Goal: Find specific fact: Find contact information

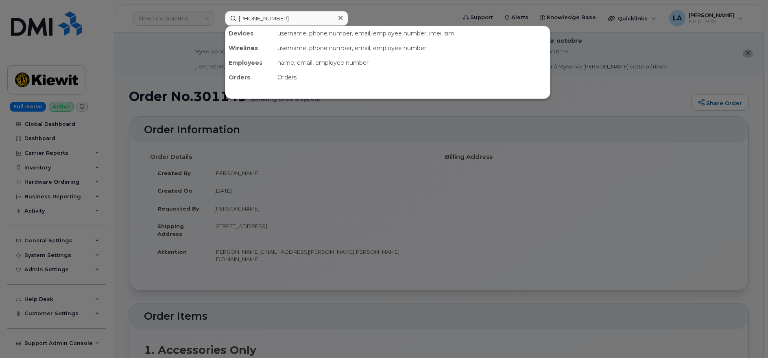
scroll to position [310, 0]
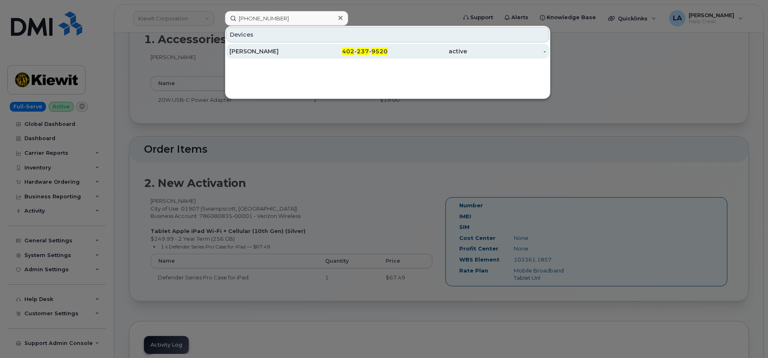
type input "402 237 9520"
click at [317, 49] on div "402 - 237 - 9520" at bounding box center [348, 51] width 79 height 8
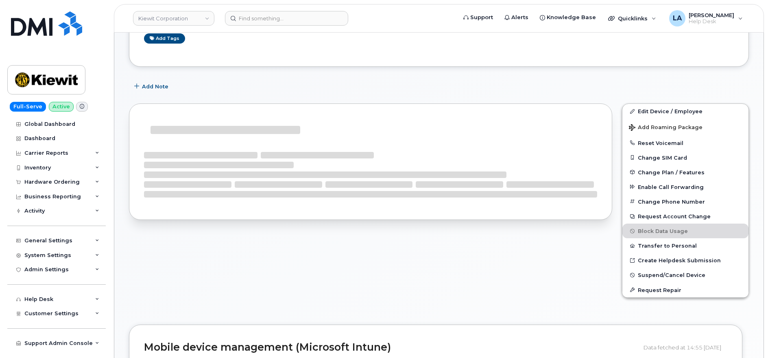
scroll to position [208, 0]
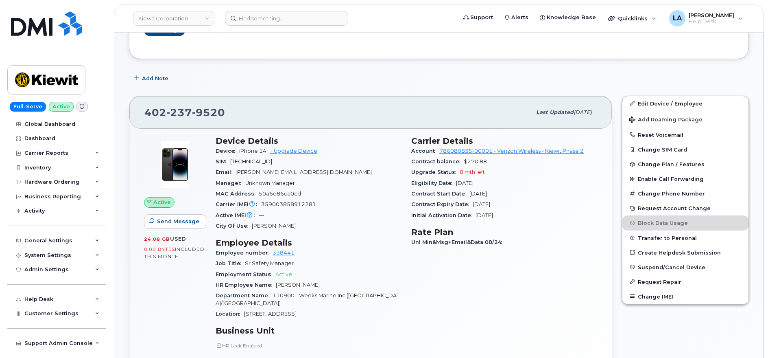
click at [322, 170] on span "[PERSON_NAME][EMAIL_ADDRESS][DOMAIN_NAME]" at bounding box center [304, 172] width 136 height 6
click at [355, 170] on div "Email [PERSON_NAME][EMAIL_ADDRESS][DOMAIN_NAME]" at bounding box center [309, 172] width 186 height 11
drag, startPoint x: 365, startPoint y: 170, endPoint x: 234, endPoint y: 174, distance: 130.7
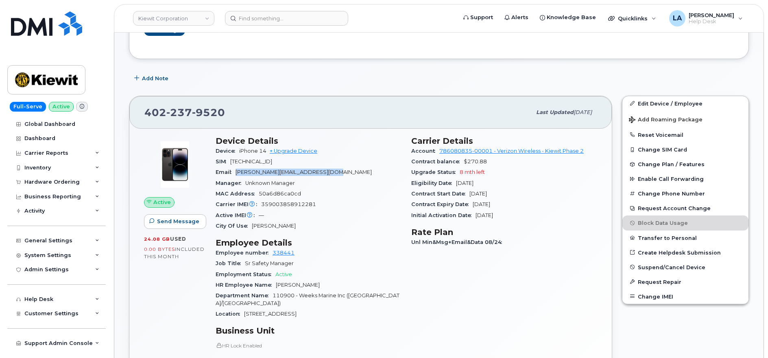
click at [234, 174] on div "Email [PERSON_NAME][EMAIL_ADDRESS][DOMAIN_NAME]" at bounding box center [309, 172] width 186 height 11
copy span "[PERSON_NAME][EMAIL_ADDRESS][DOMAIN_NAME]"
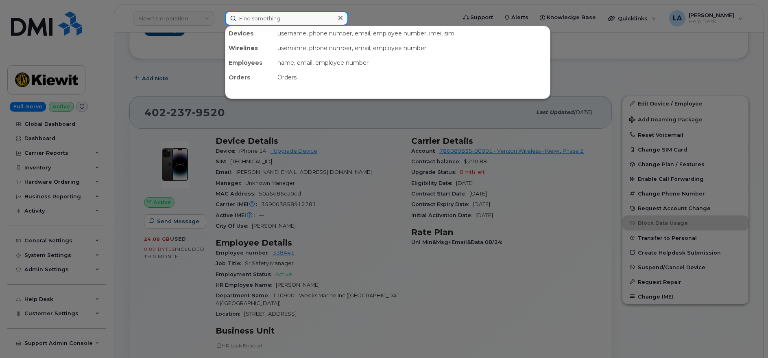
click at [265, 16] on input at bounding box center [286, 18] width 123 height 15
paste input "[PHONE_NUMBER]"
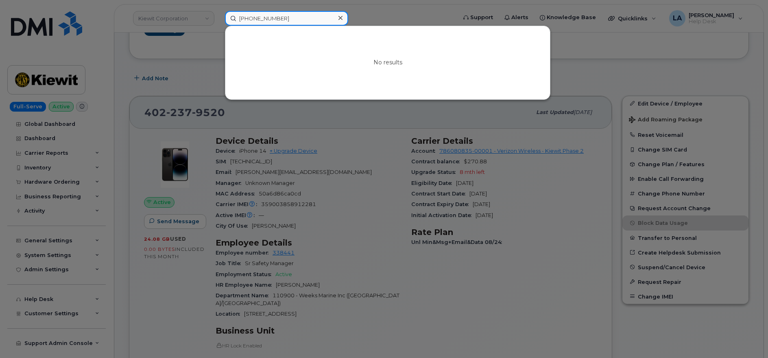
drag, startPoint x: 297, startPoint y: 20, endPoint x: 220, endPoint y: 20, distance: 76.9
click at [220, 20] on div "[PHONE_NUMBER] No results" at bounding box center [338, 18] width 239 height 15
type input "[PHONE_NUMBER]"
